Goal: Find contact information: Find contact information

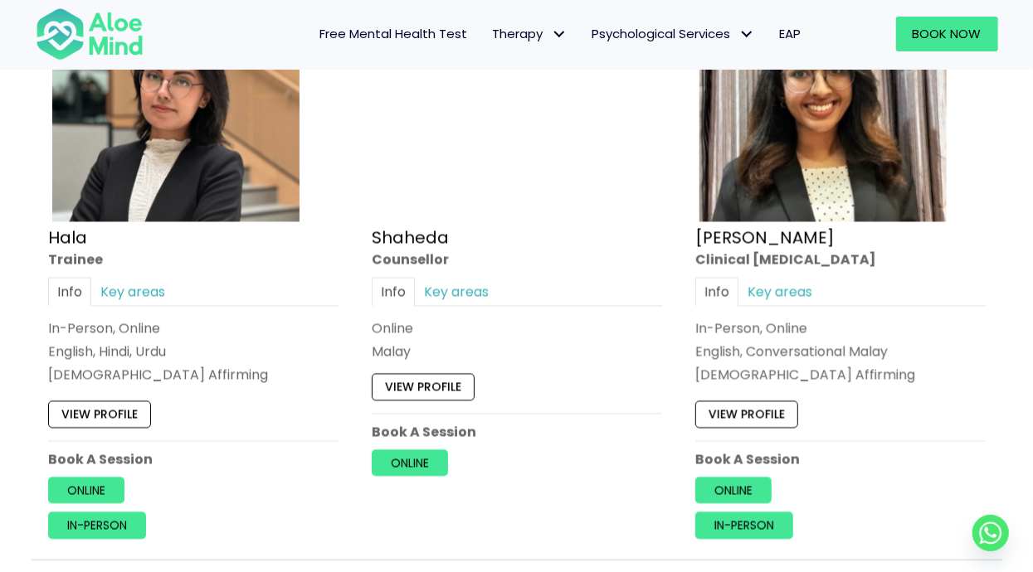
scroll to position [1621, 0]
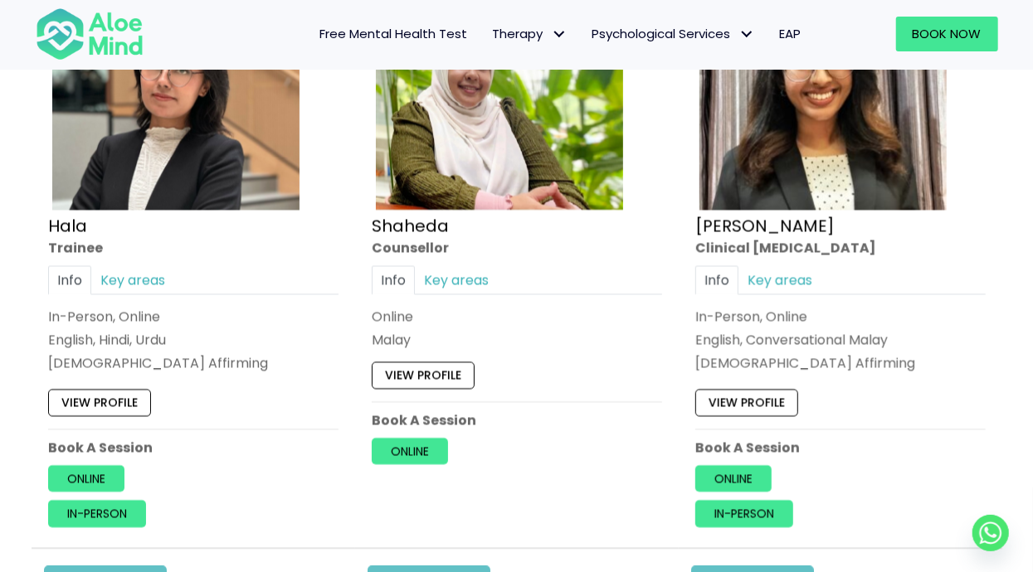
click at [831, 283] on div "Info Key areas" at bounding box center [840, 279] width 290 height 29
click at [803, 275] on link "Key areas" at bounding box center [779, 279] width 83 height 29
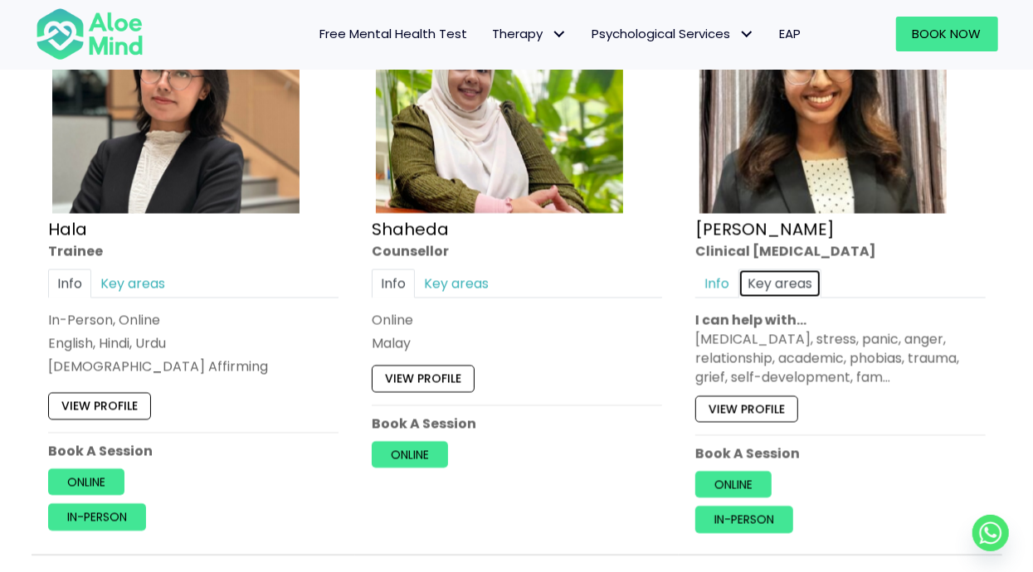
scroll to position [1578, 0]
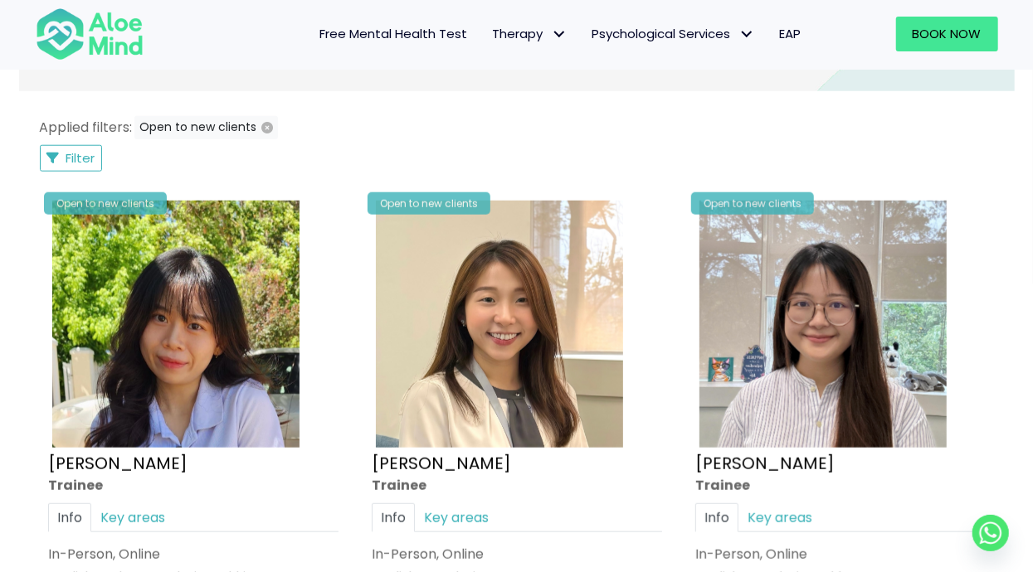
click at [932, 186] on div "Open to new clients [PERSON_NAME] Info Key areas In-Person, Online English, Man…" at bounding box center [840, 481] width 315 height 594
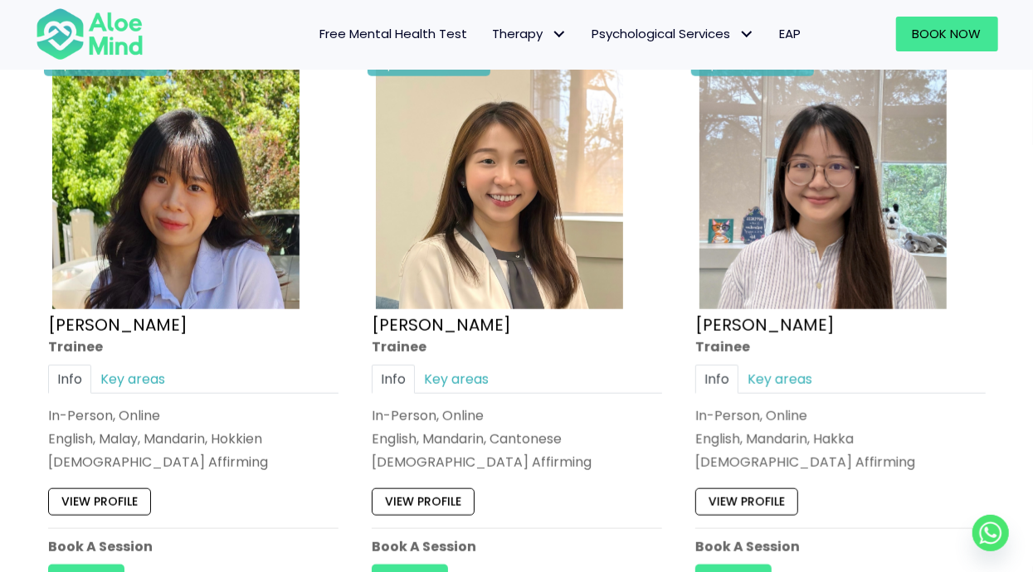
scroll to position [910, 0]
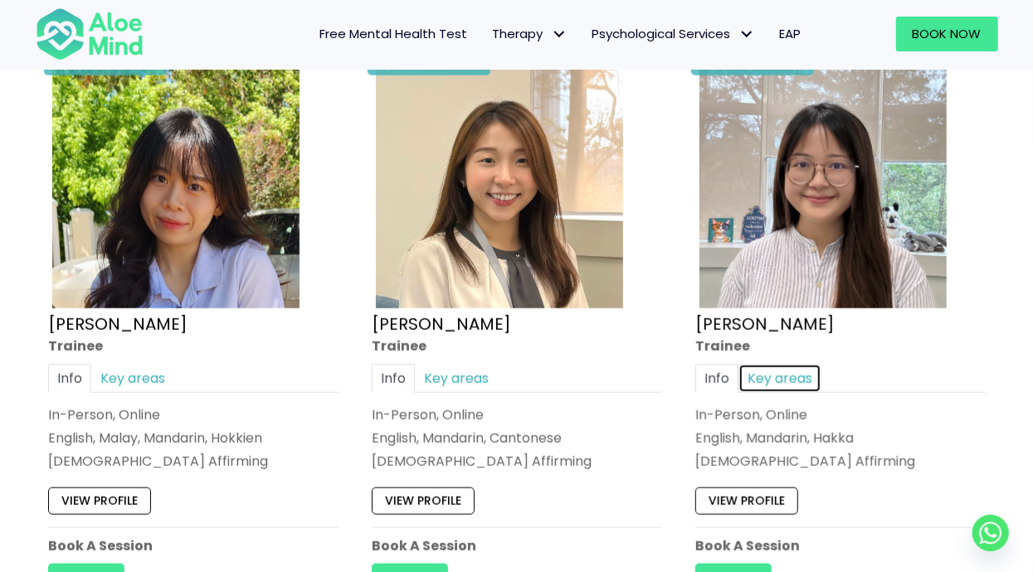
click at [796, 383] on link "Key areas" at bounding box center [779, 378] width 83 height 29
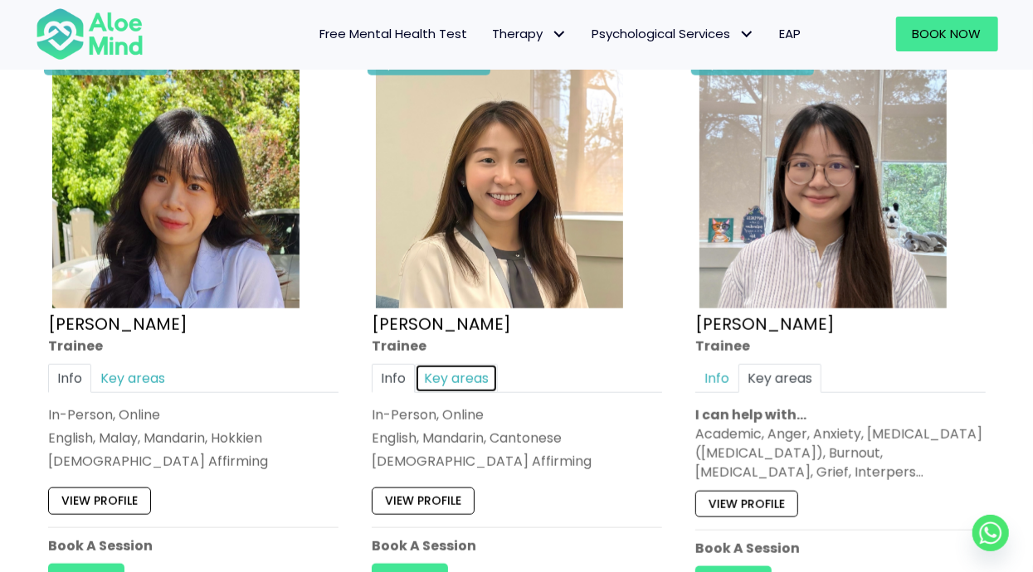
click at [452, 382] on link "Key areas" at bounding box center [456, 378] width 83 height 29
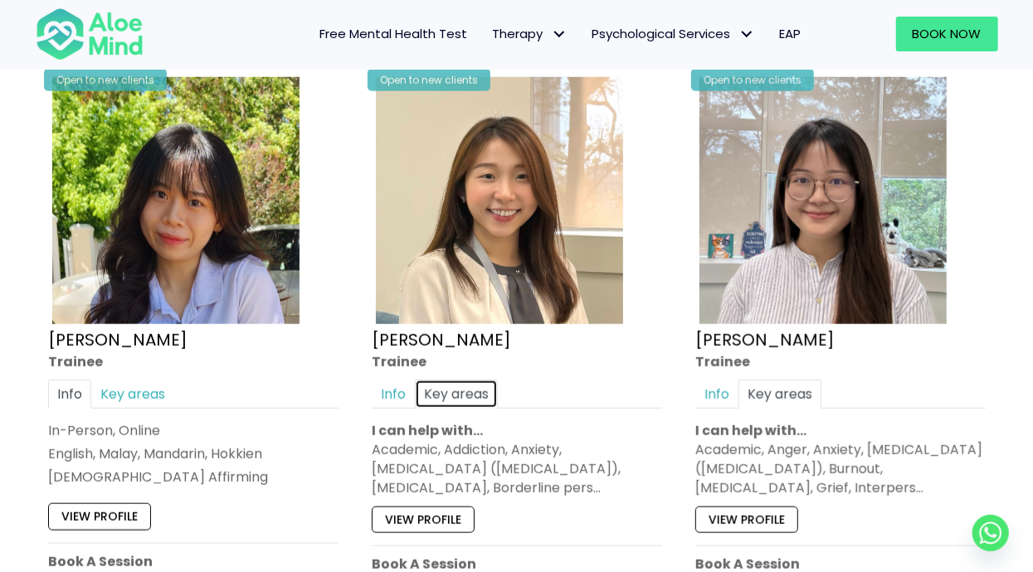
scroll to position [1063, 0]
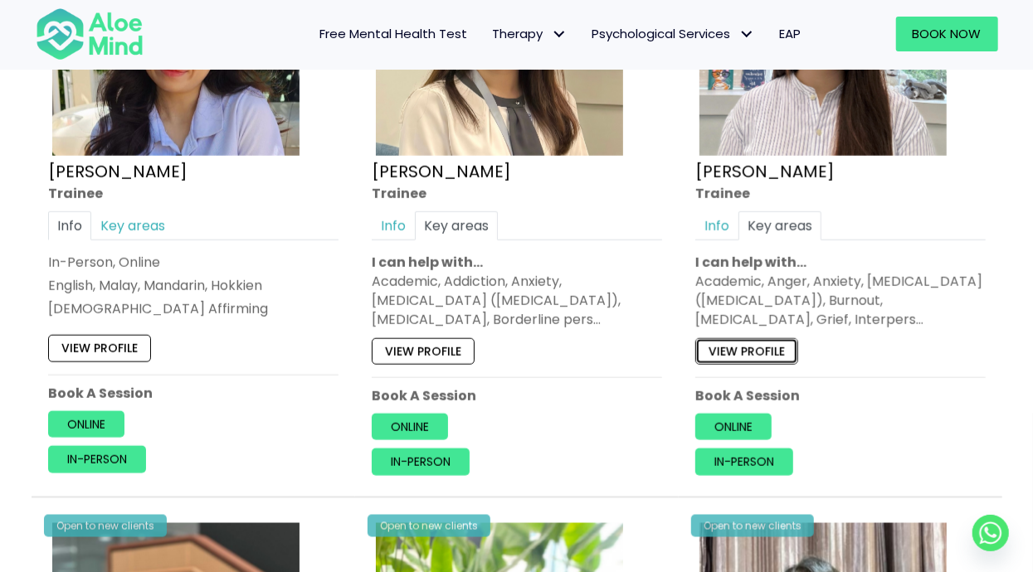
click at [777, 357] on link "View profile" at bounding box center [746, 351] width 103 height 27
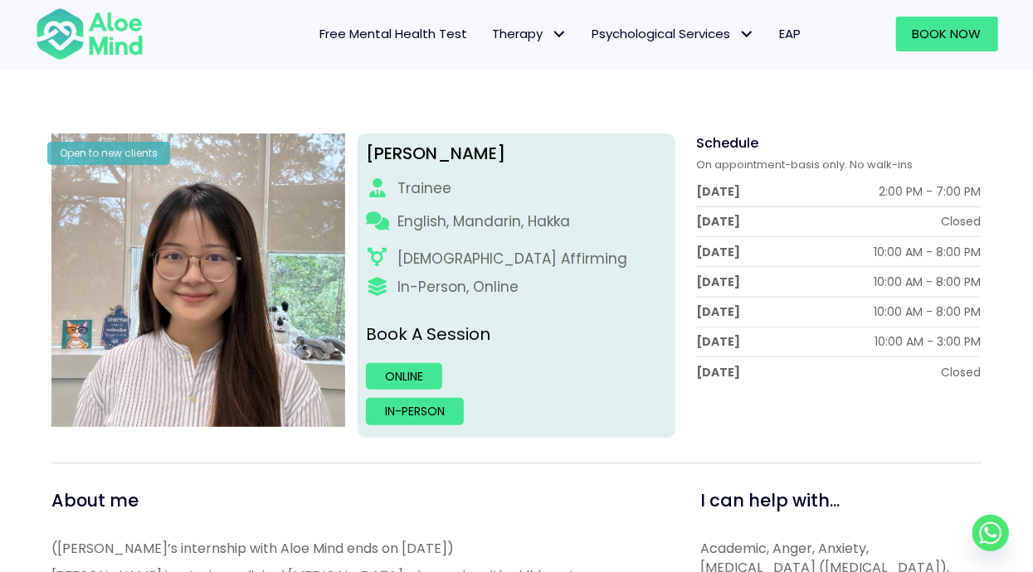
scroll to position [170, 0]
click at [996, 552] on circle "Whatsapp" at bounding box center [990, 533] width 36 height 36
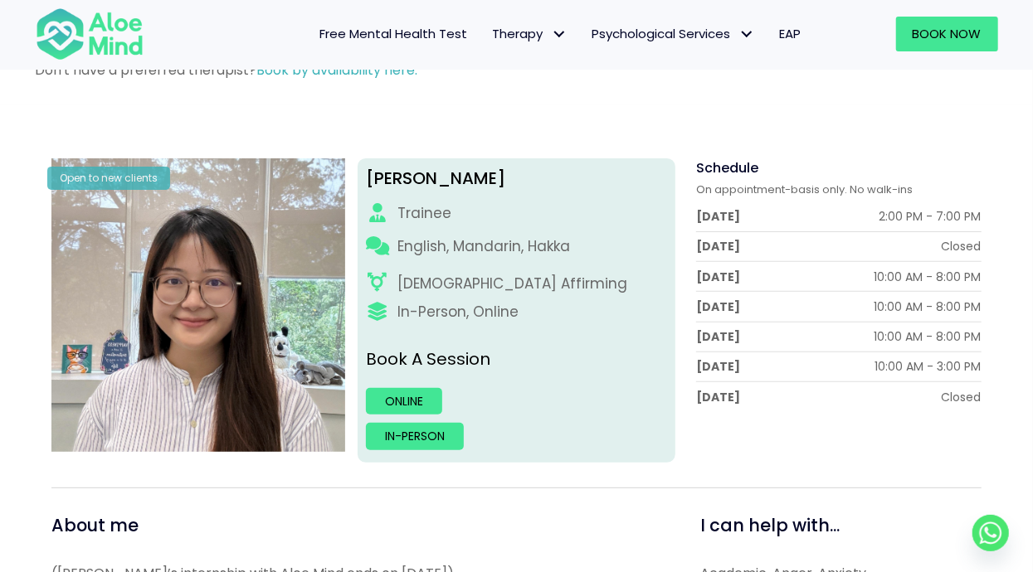
scroll to position [183, 0]
